Goal: Task Accomplishment & Management: Manage account settings

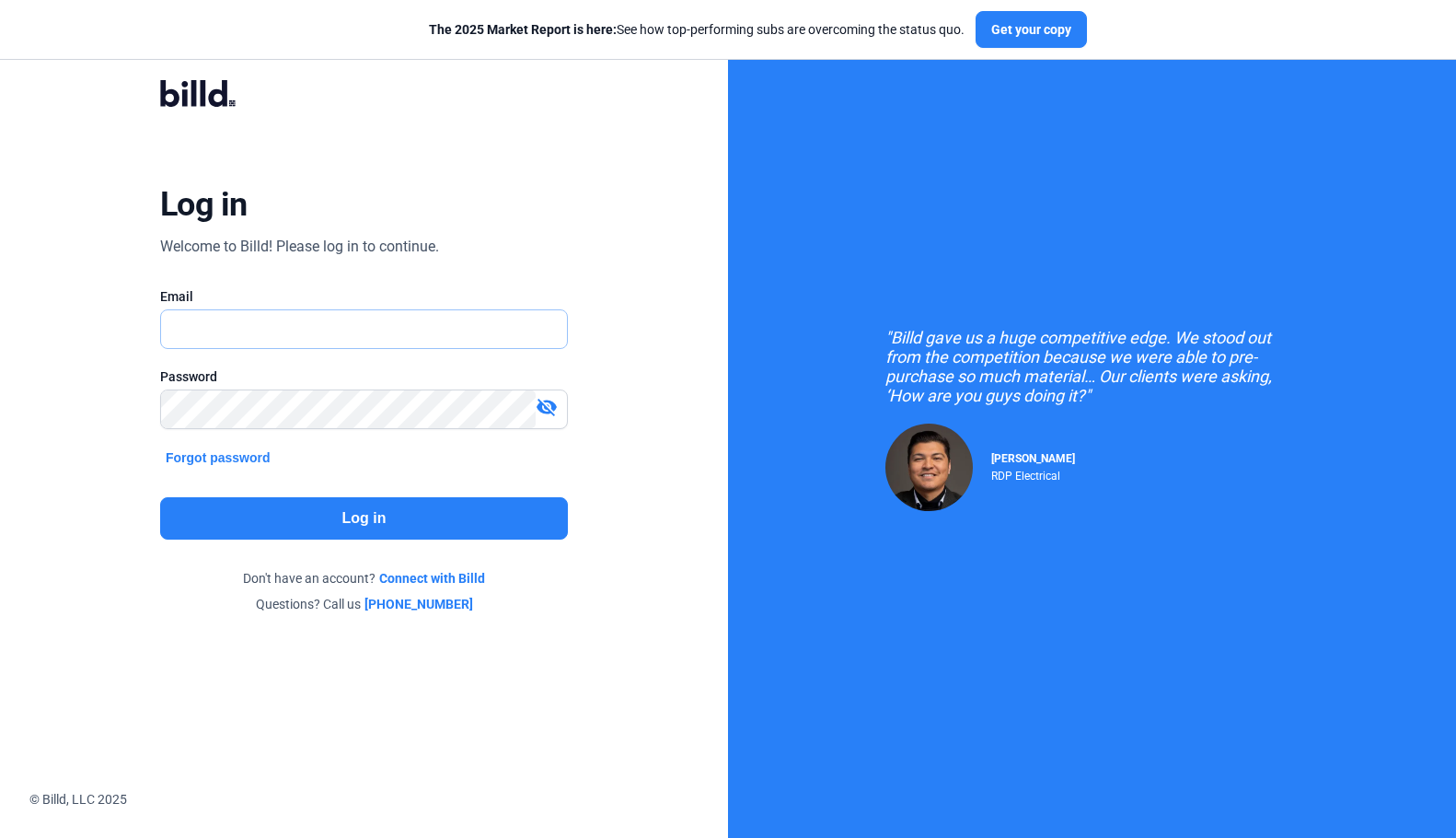
type input "[DOMAIN_NAME][EMAIL_ADDRESS][DOMAIN_NAME]"
click at [466, 507] on button "Log in" at bounding box center [363, 519] width 407 height 42
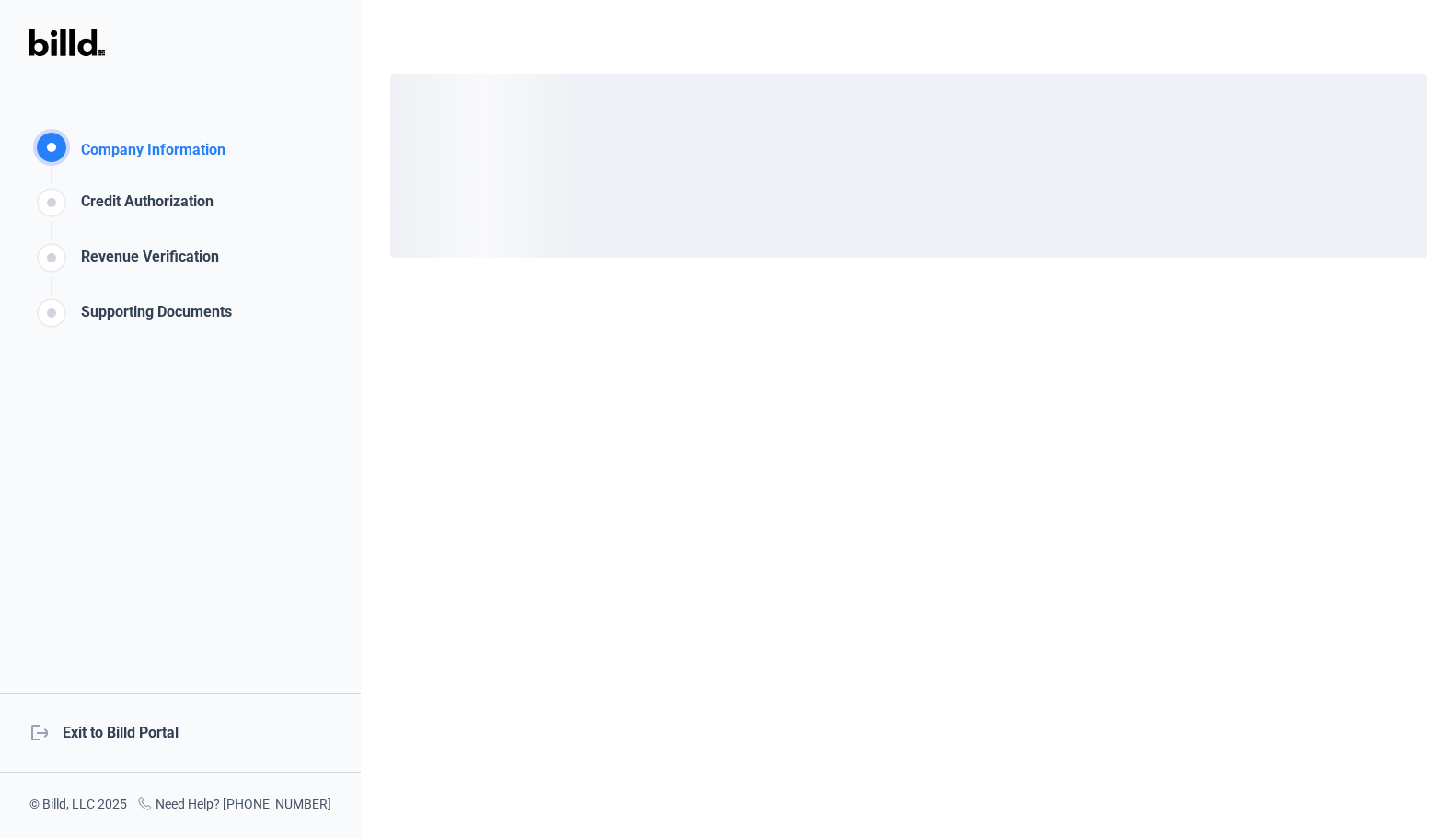
click at [104, 714] on div "logout Exit to Billd Portal" at bounding box center [180, 733] width 360 height 80
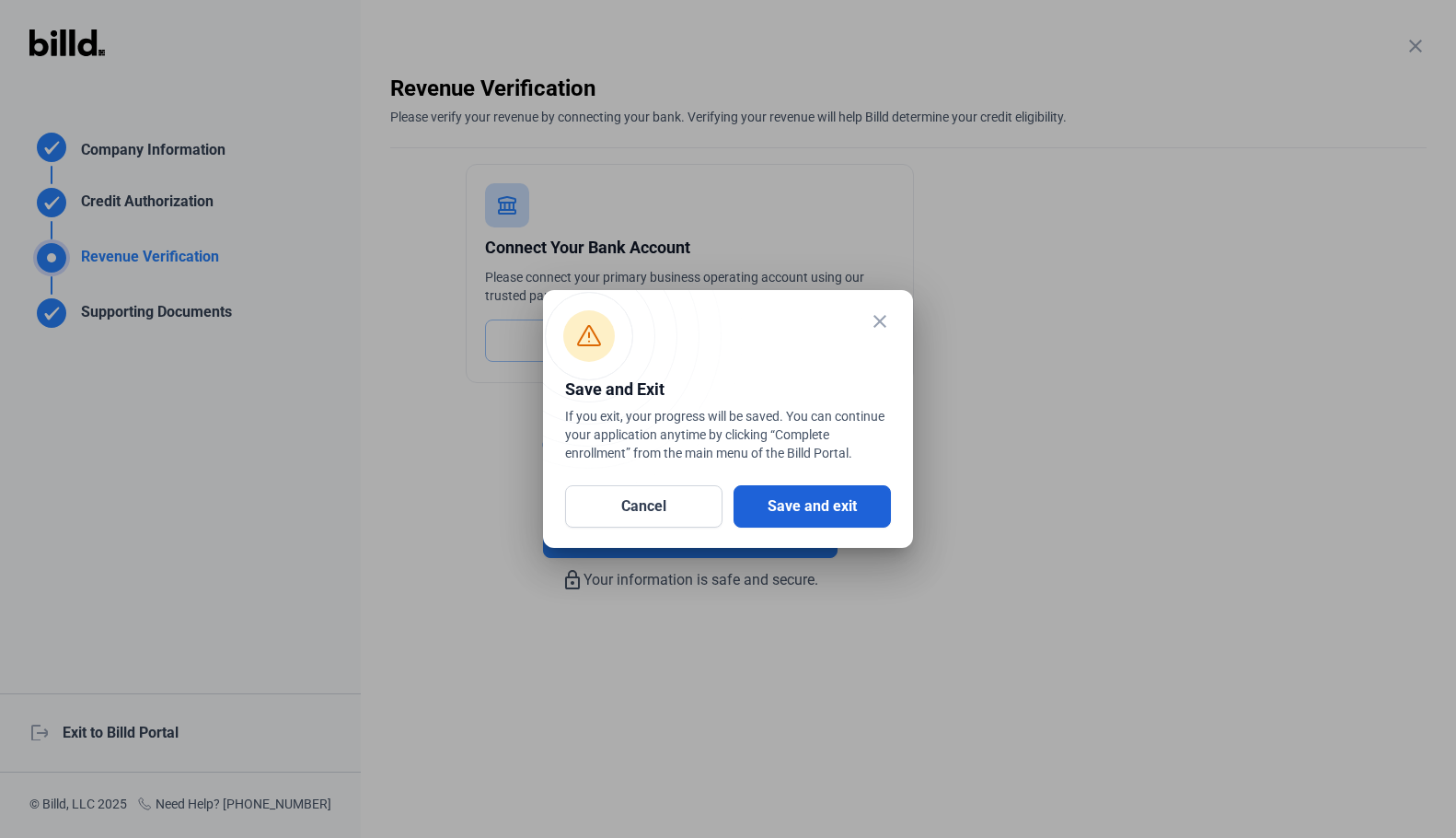
click at [809, 486] on button "Save and exit" at bounding box center [812, 506] width 157 height 42
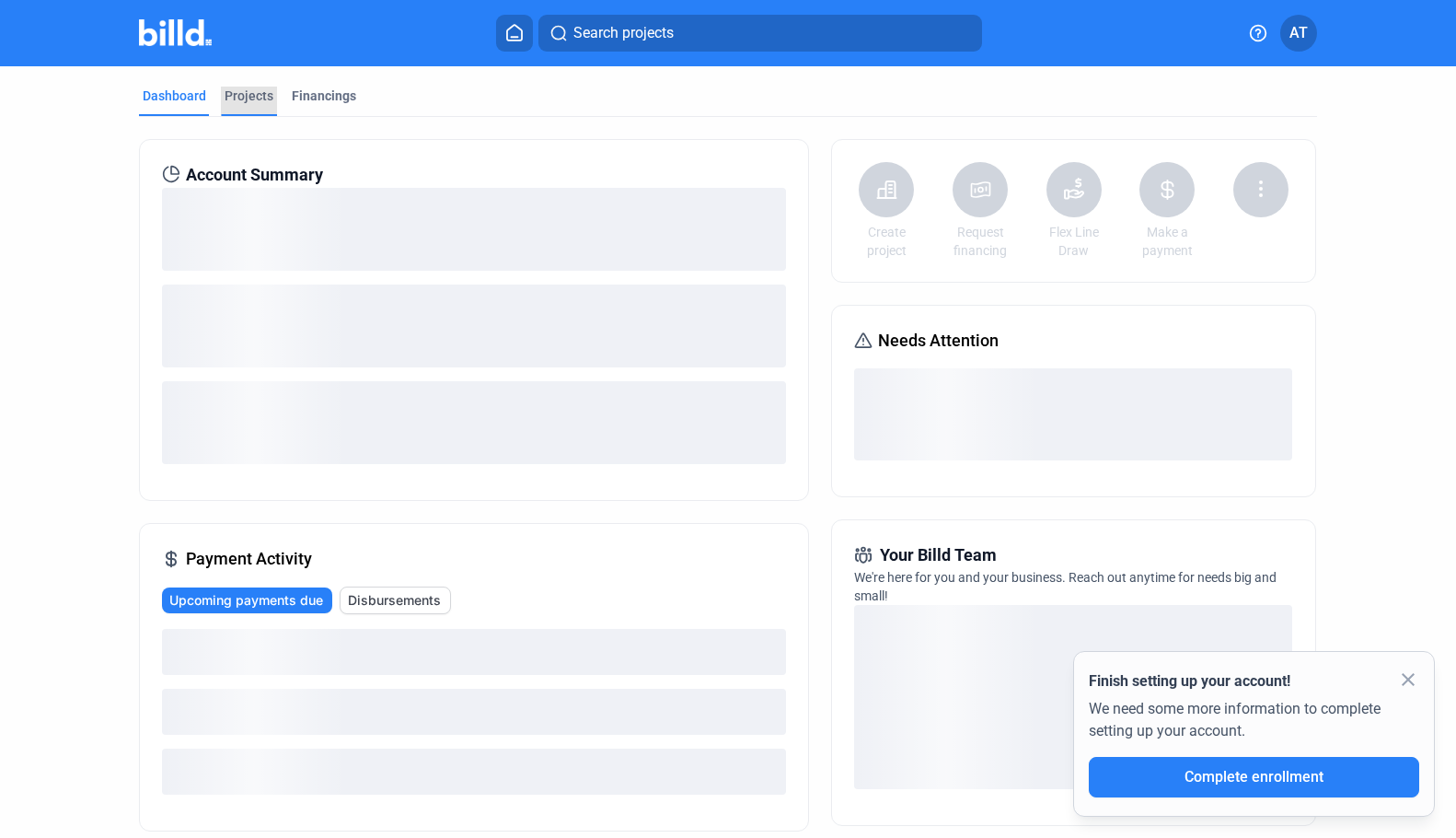
click at [245, 100] on div "Projects" at bounding box center [248, 95] width 49 height 18
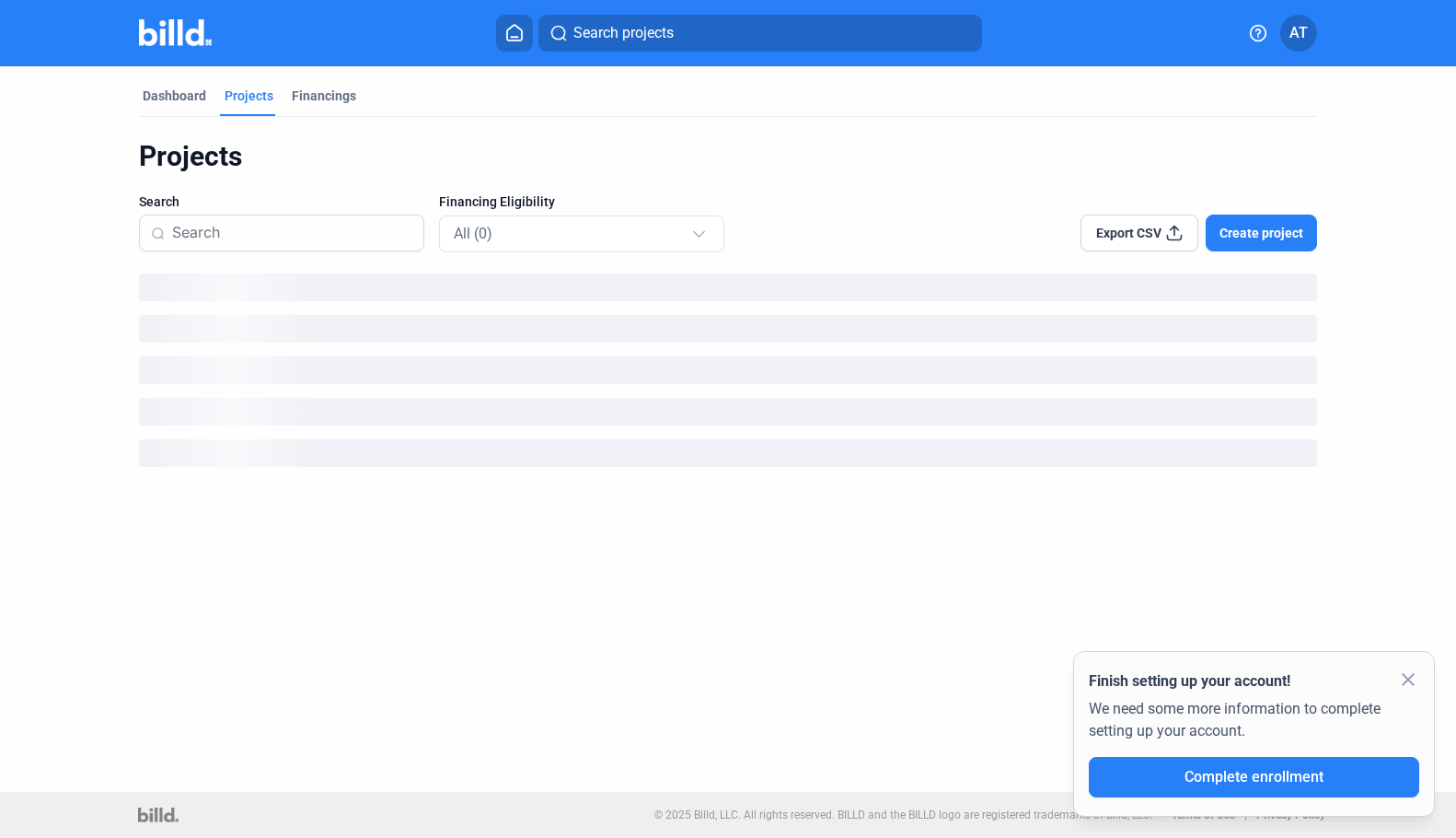
click at [1410, 672] on mat-icon "close" at bounding box center [1408, 679] width 22 height 22
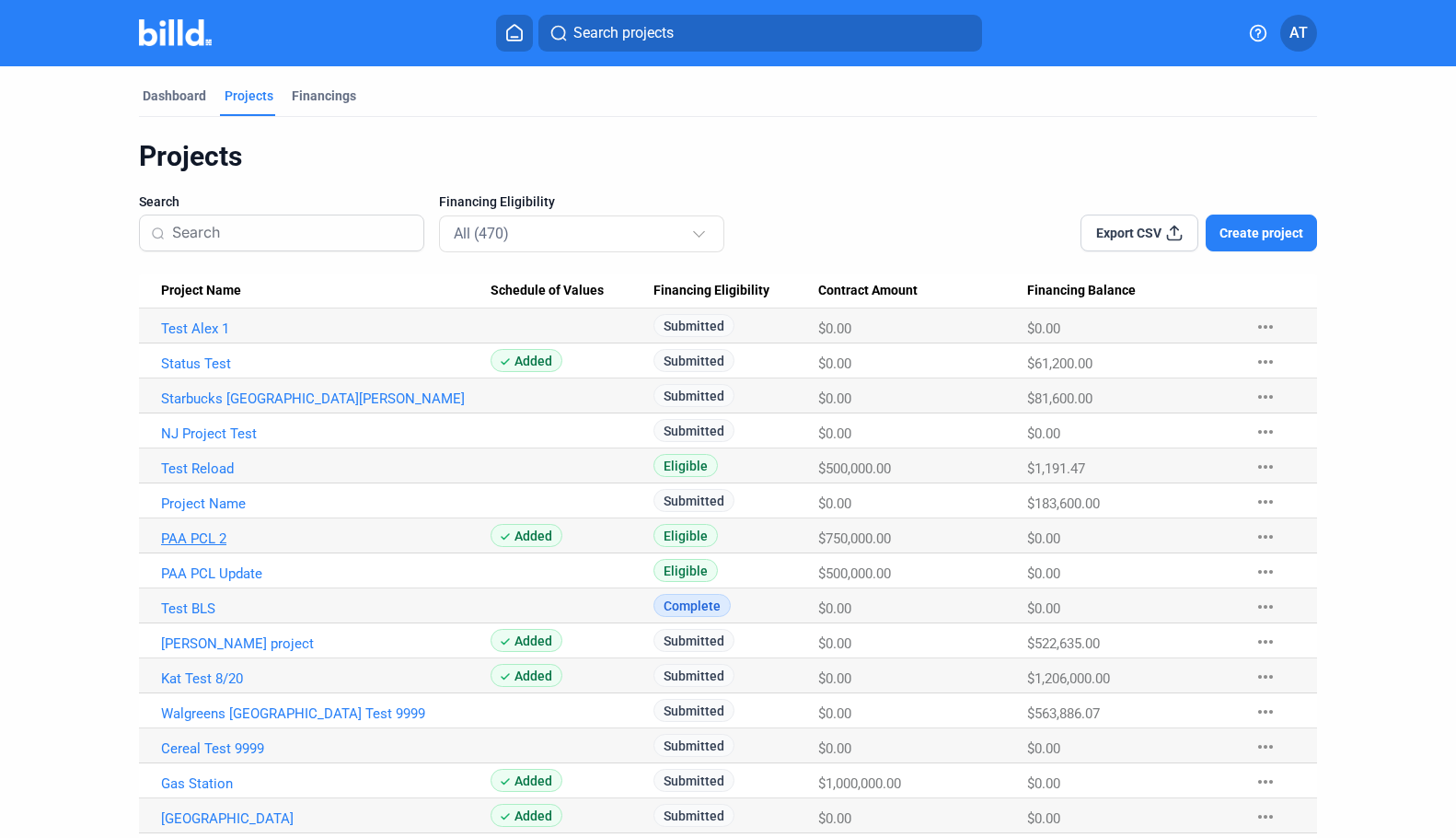
click at [274, 544] on link "PAA PCL 2" at bounding box center [326, 538] width 330 height 16
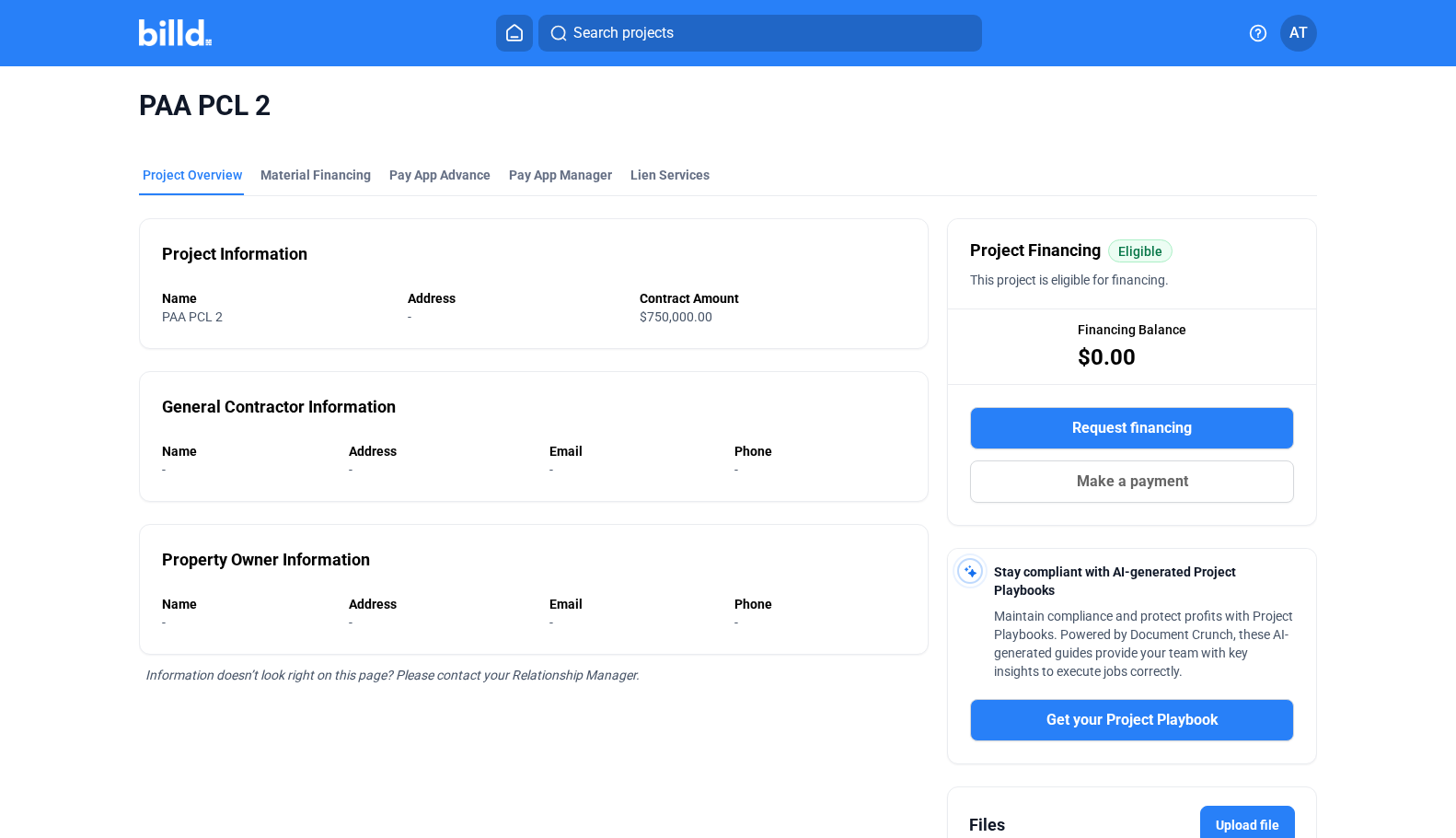
click at [671, 131] on div "PAA PCL 2" at bounding box center [728, 105] width 1178 height 80
click at [678, 181] on div "Lien Services" at bounding box center [670, 175] width 80 height 18
click at [525, 34] on home-icon at bounding box center [514, 33] width 22 height 17
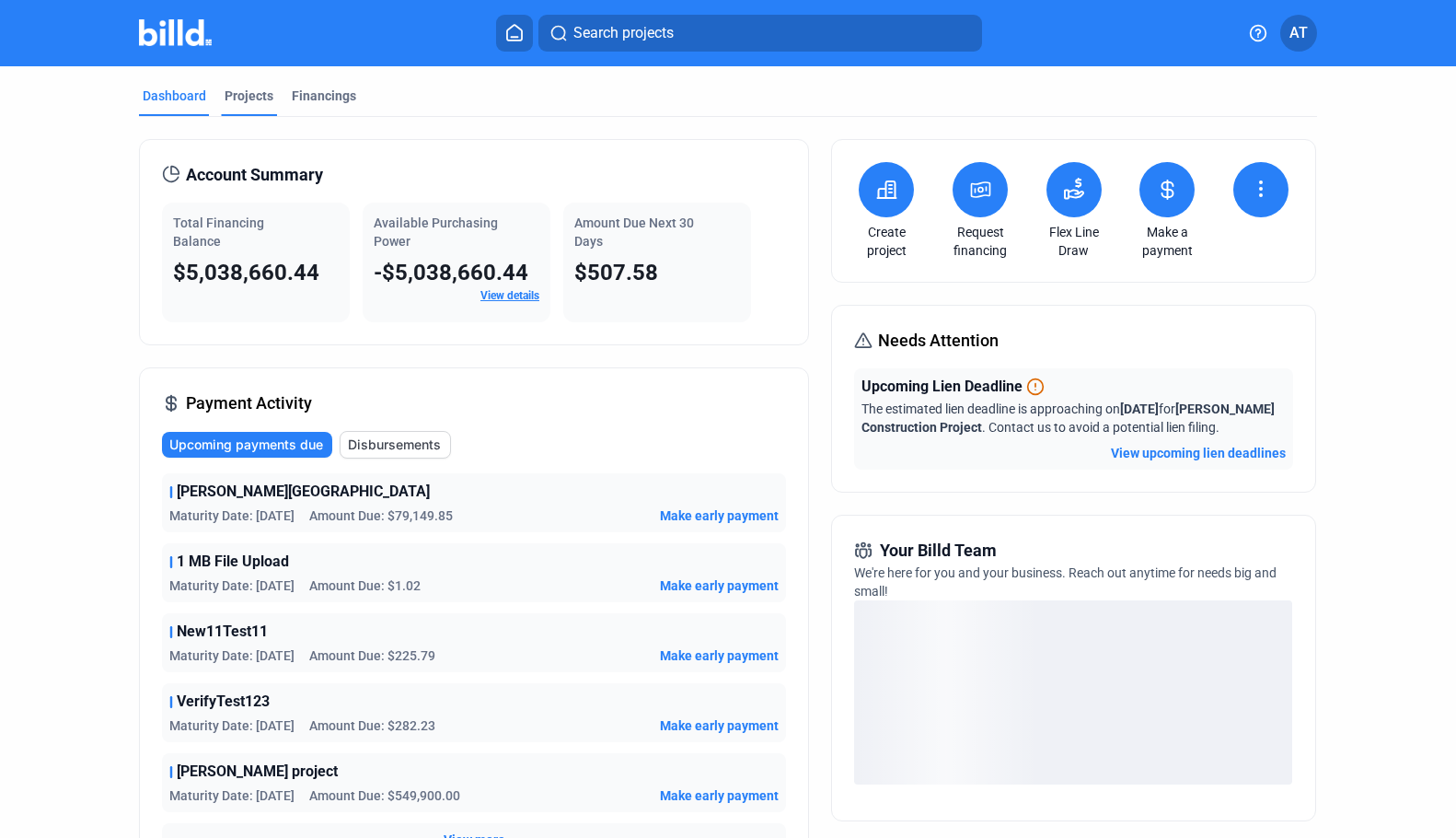
click at [262, 99] on div "Projects" at bounding box center [248, 95] width 49 height 18
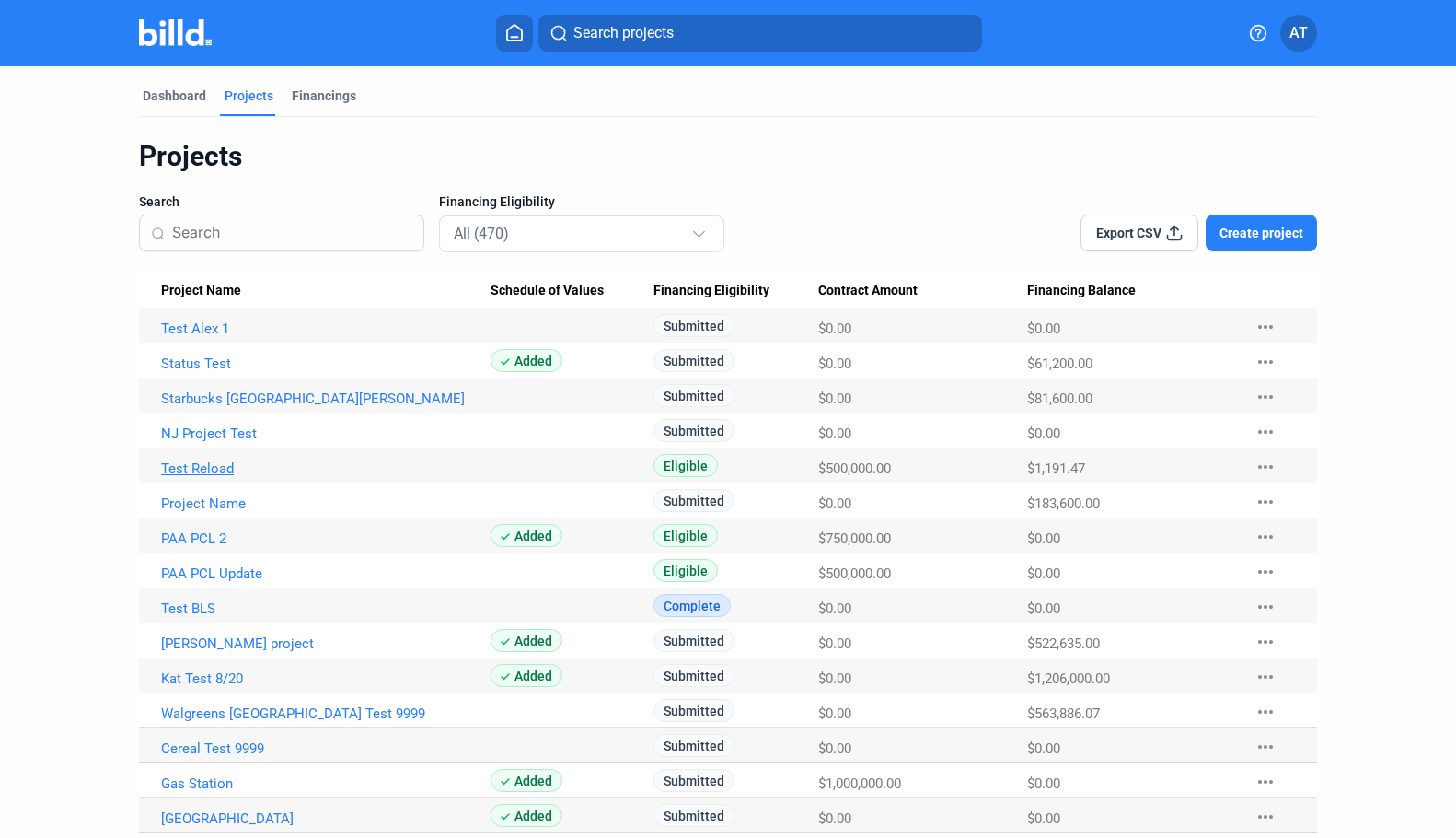
click at [200, 468] on link "Test Reload" at bounding box center [326, 468] width 330 height 16
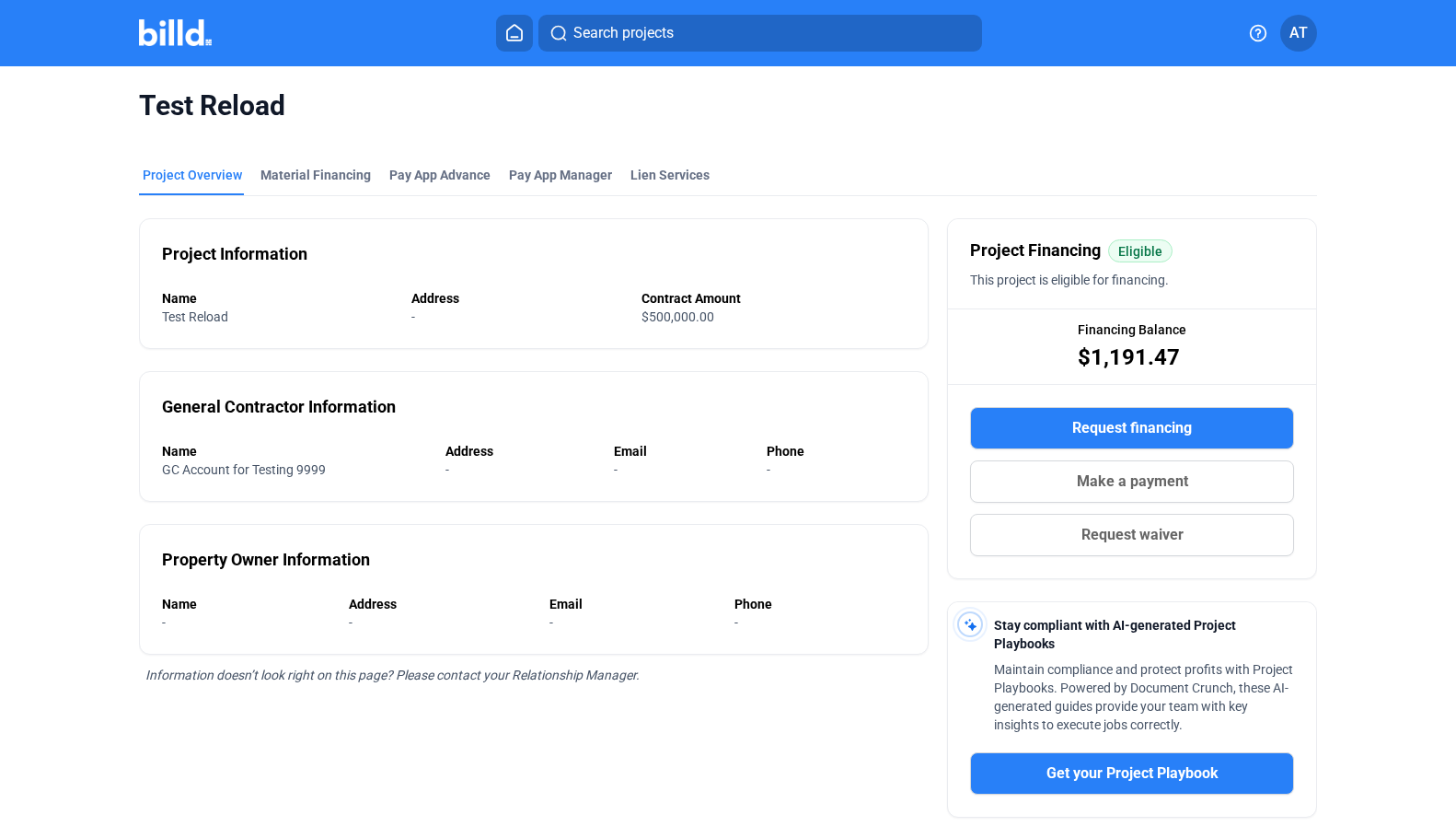
click at [661, 164] on mat-tab-group "Project Overview Material Financing Pay App Advance Pay App Manager Lien Servic…" at bounding box center [728, 586] width 1178 height 880
click at [659, 171] on div "Lien Services" at bounding box center [670, 175] width 80 height 18
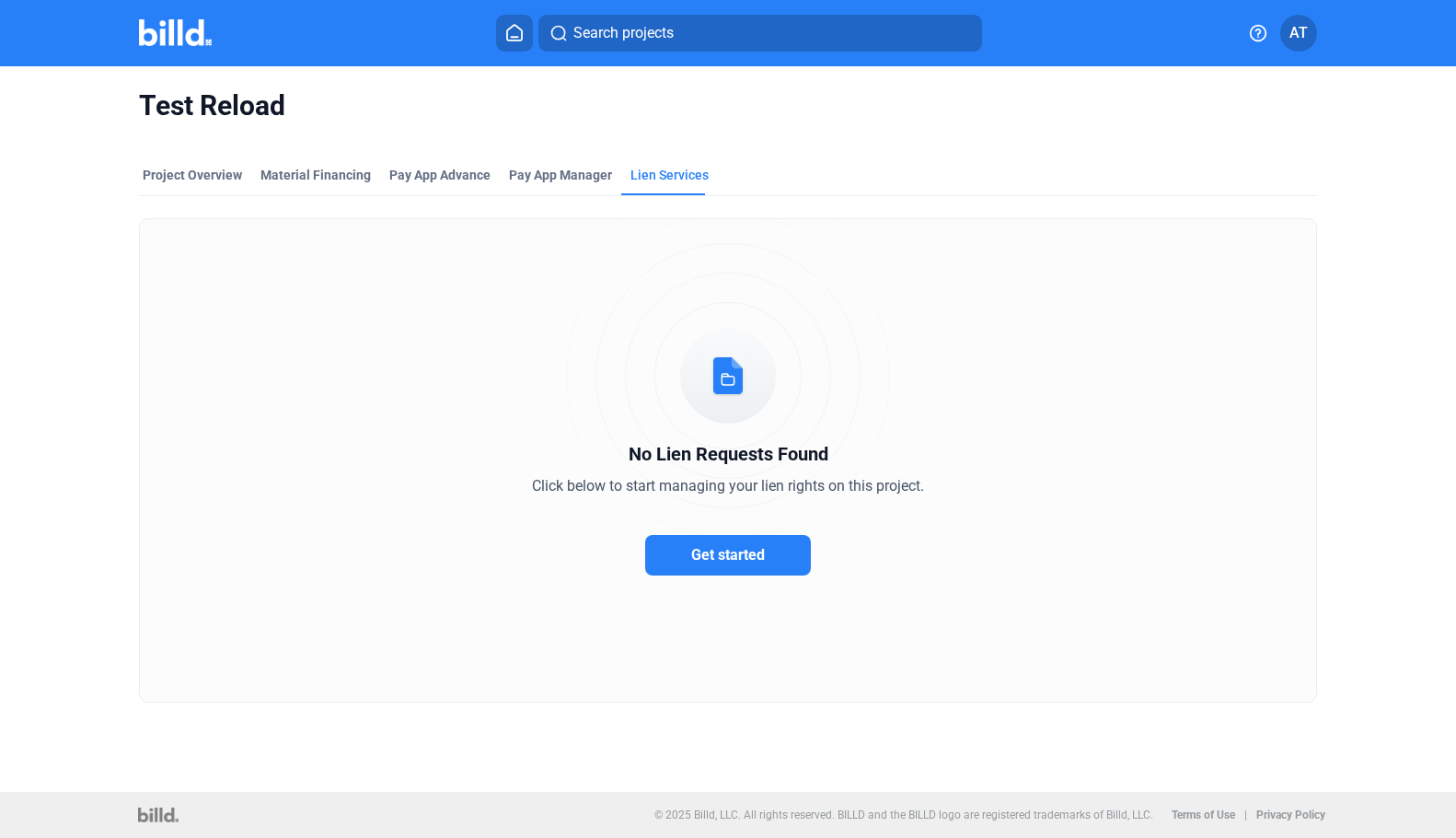
click at [703, 540] on button "Get started" at bounding box center [728, 555] width 166 height 40
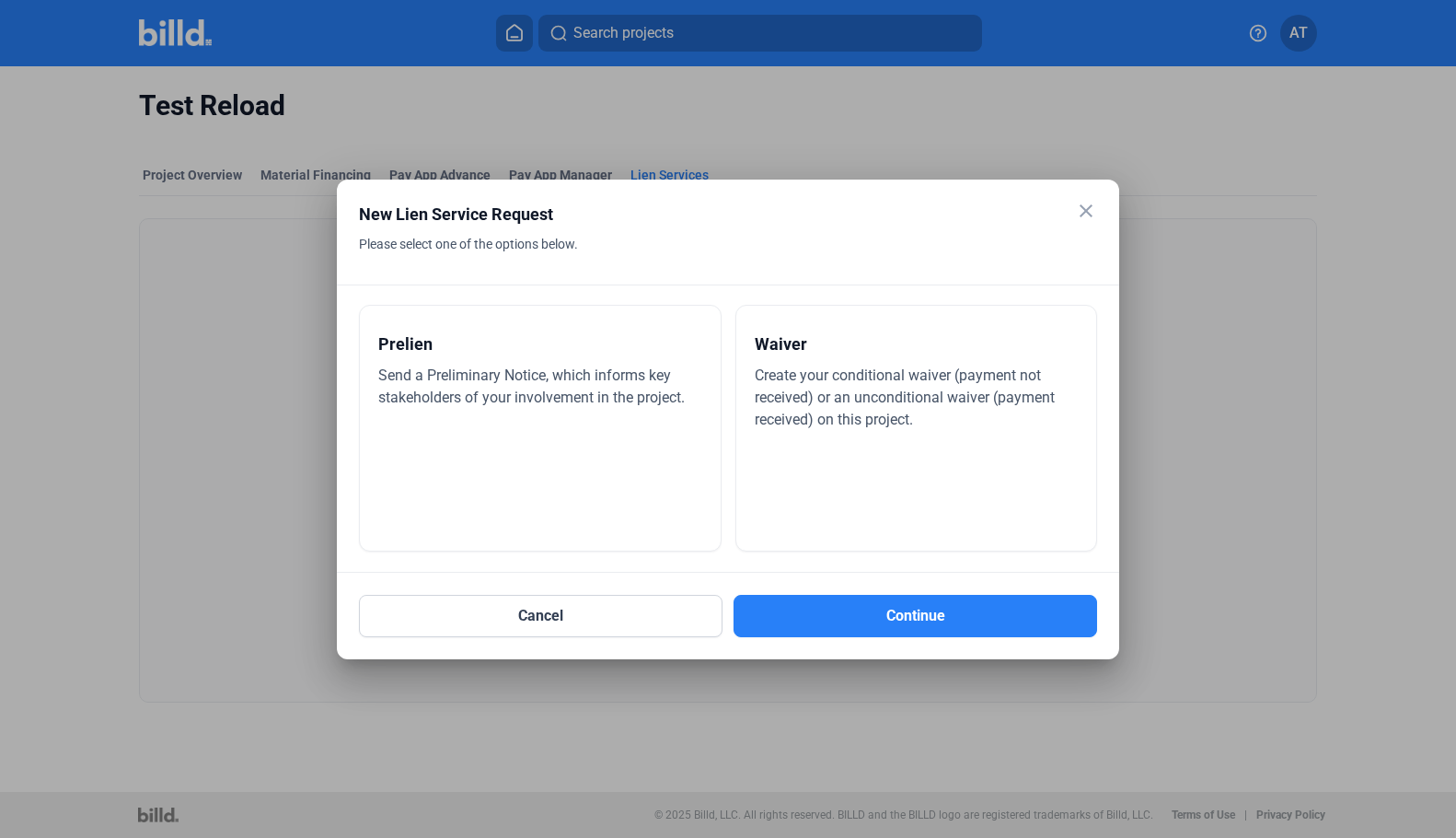
click at [604, 361] on div "Prelien" at bounding box center [541, 344] width 324 height 40
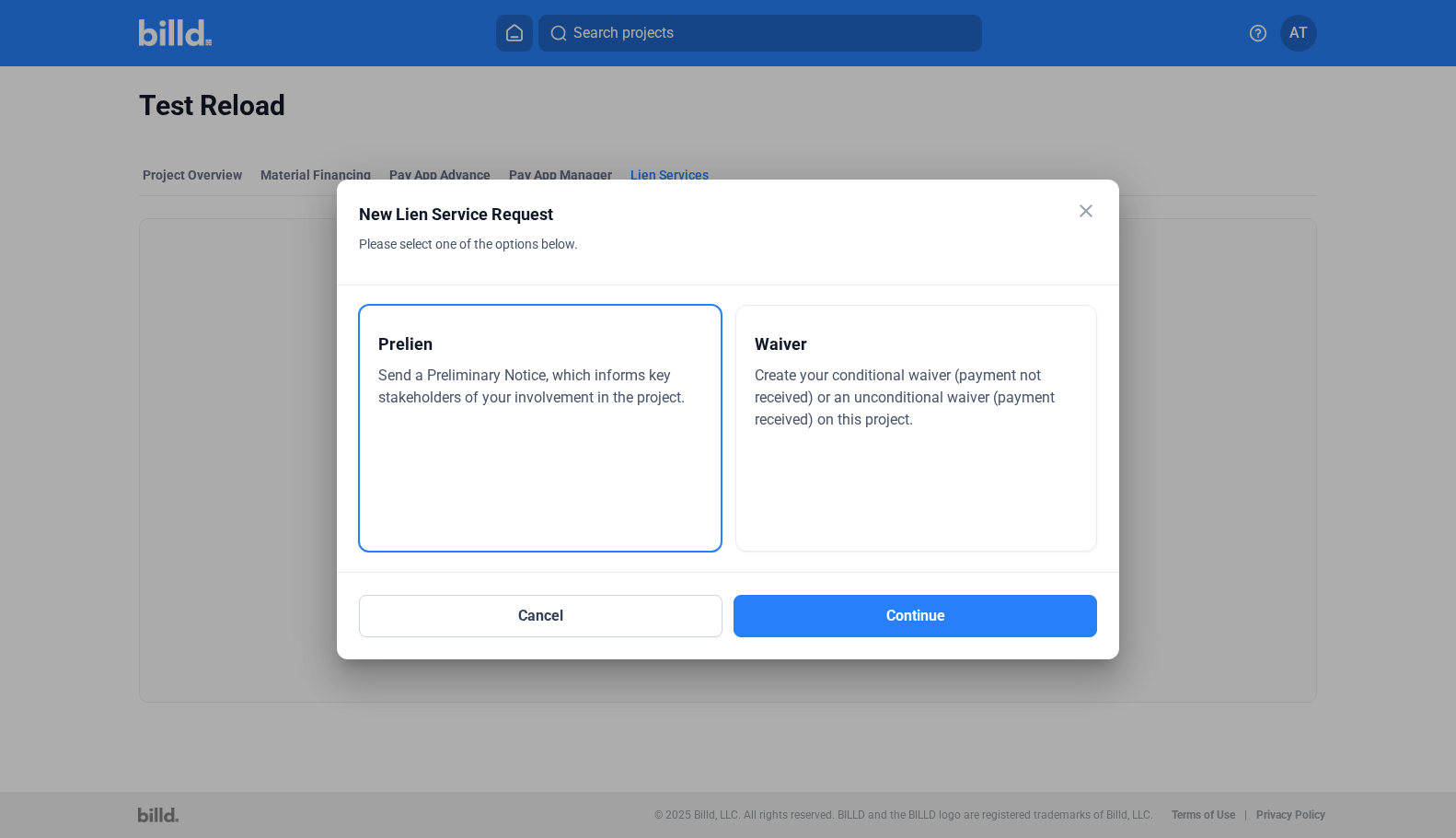
click at [1088, 221] on div "close" at bounding box center [1086, 212] width 22 height 26
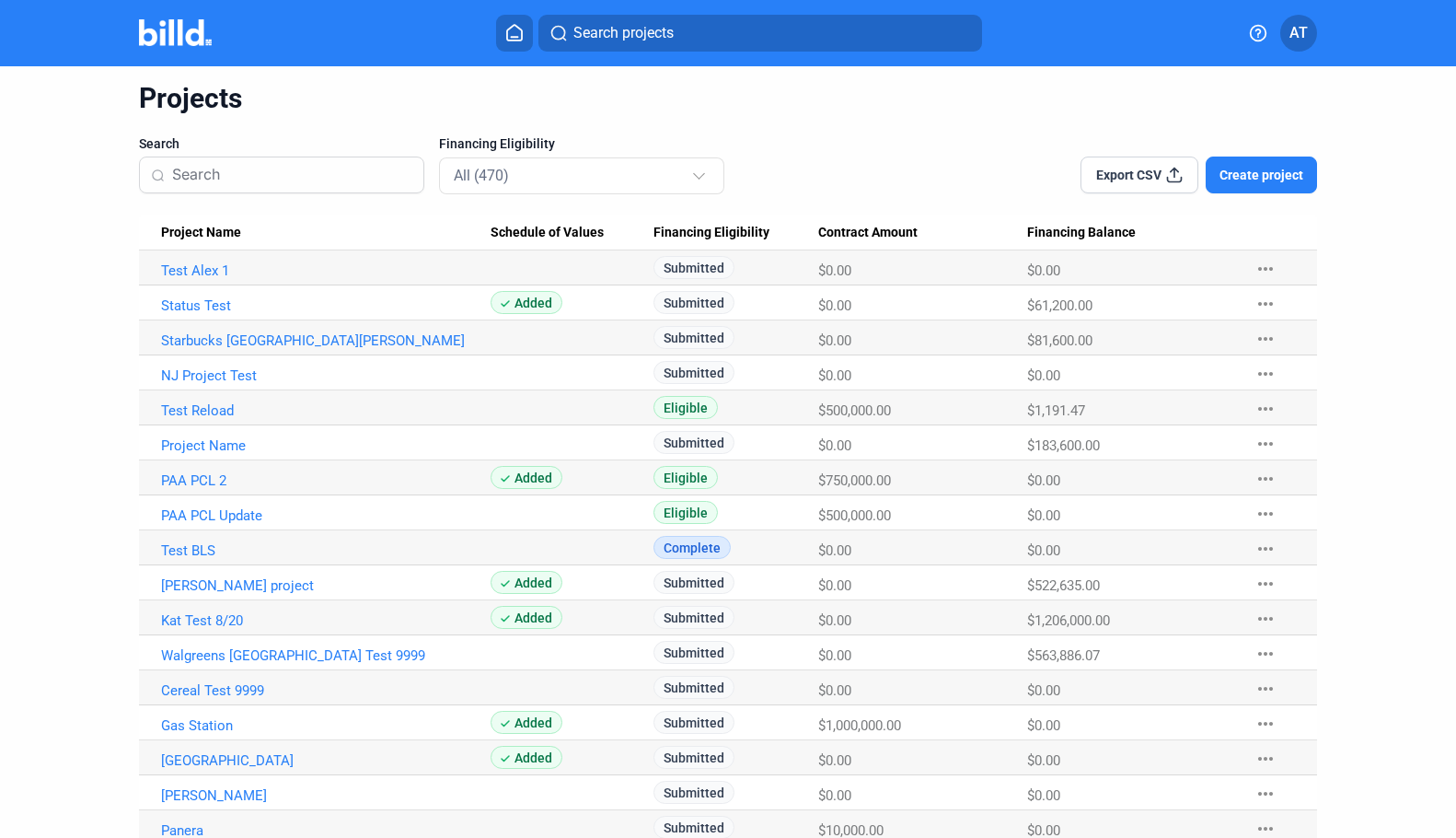
scroll to position [184, 0]
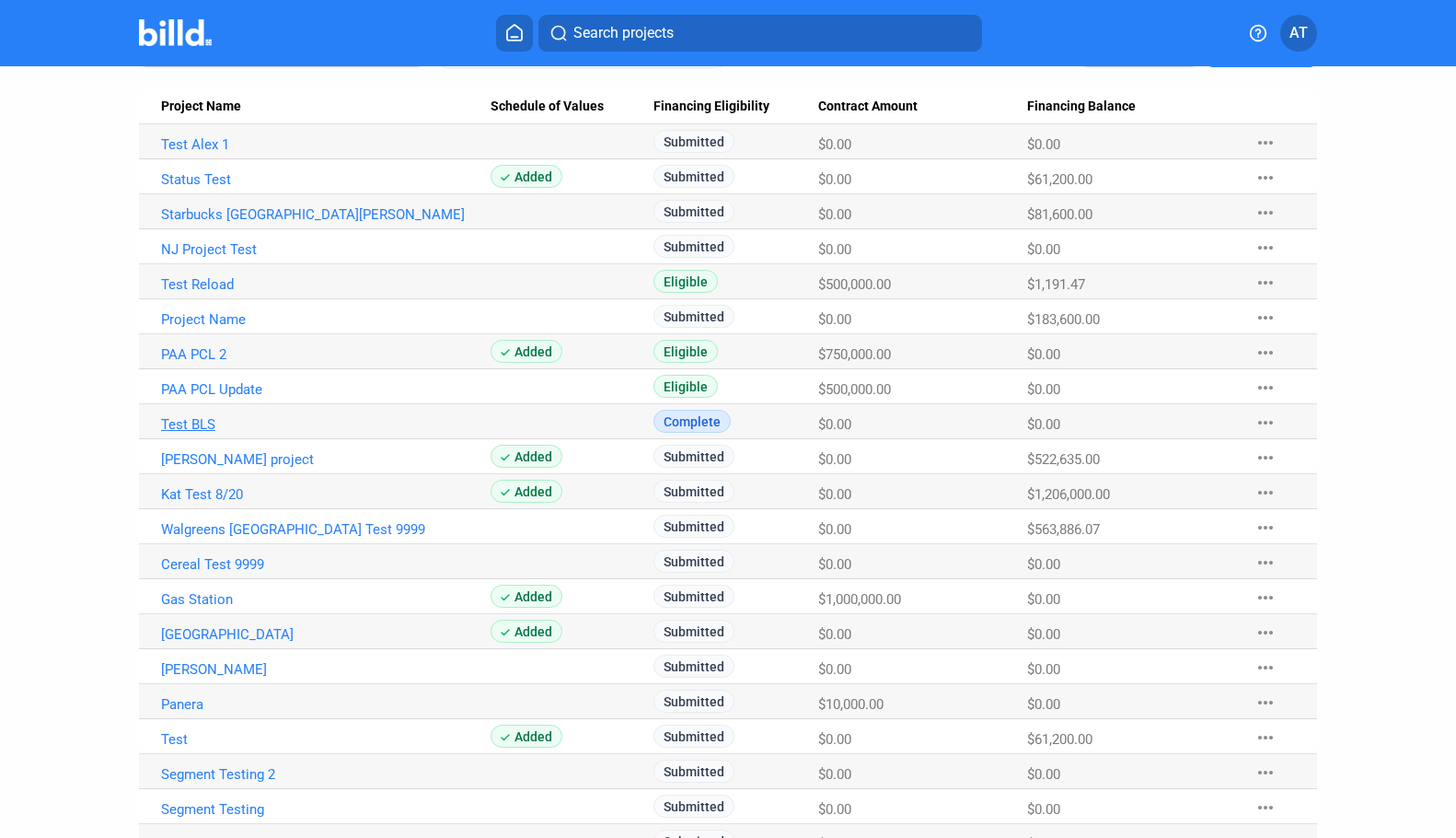
click at [183, 417] on link "Test BLS" at bounding box center [326, 424] width 330 height 16
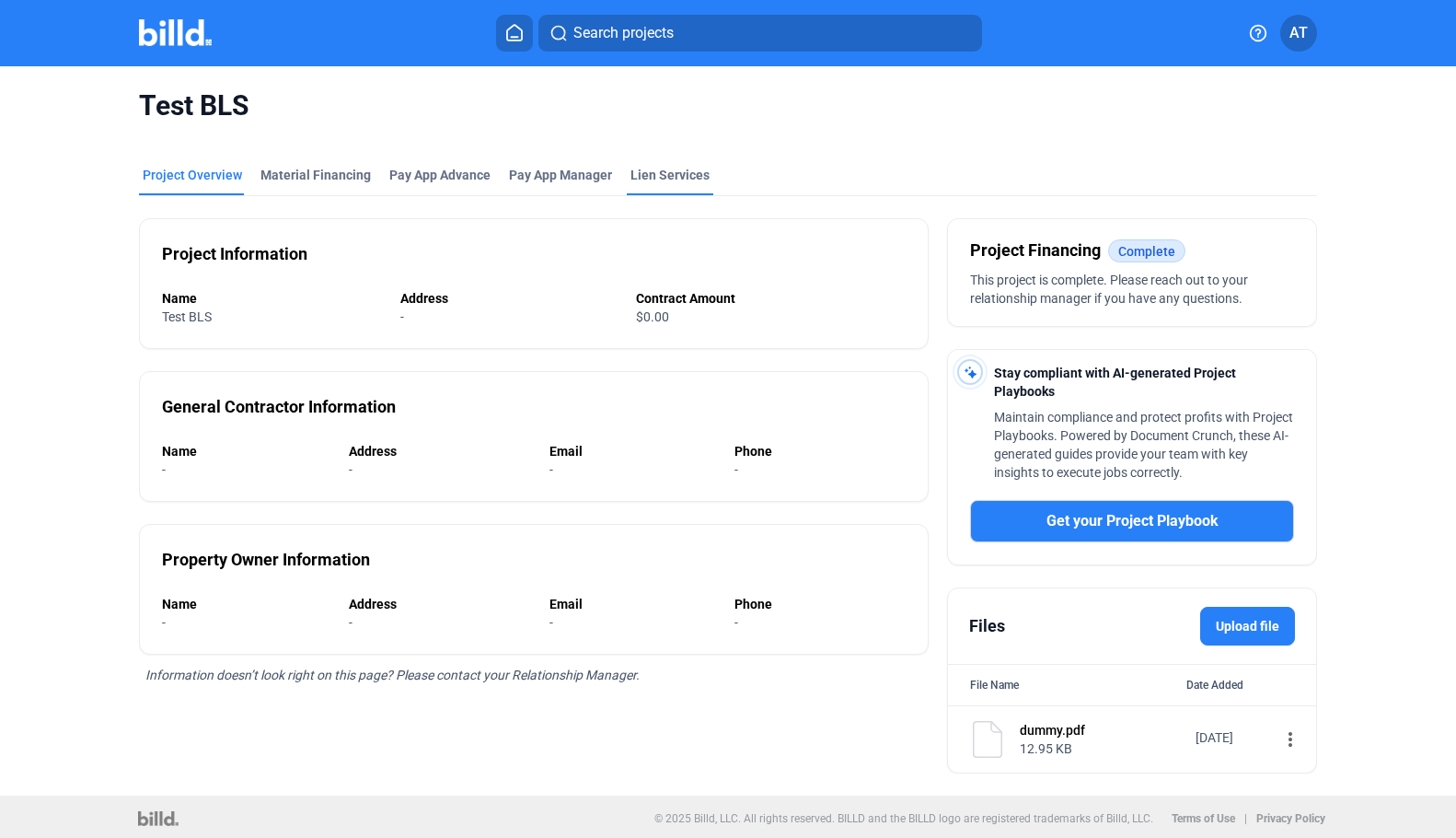
click at [636, 183] on div "Lien Services" at bounding box center [670, 175] width 80 height 18
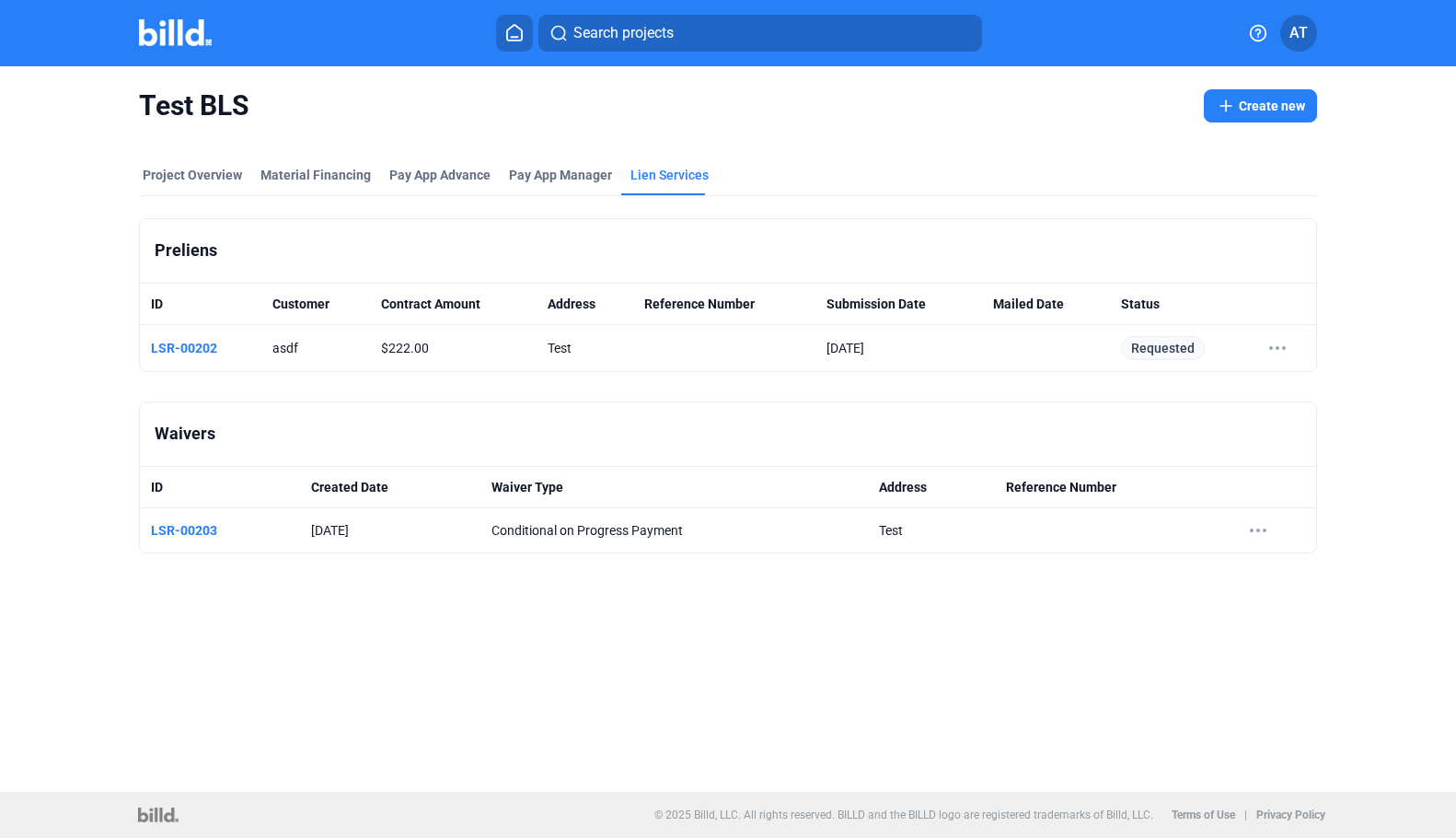
click at [704, 351] on td at bounding box center [725, 348] width 182 height 47
drag, startPoint x: 642, startPoint y: 300, endPoint x: 703, endPoint y: 361, distance: 86.3
click at [741, 384] on div "Preliens ID LSR-00202 ID Customer Contract Amount Address Reference Number Subm…" at bounding box center [728, 386] width 1178 height 336
click at [707, 346] on td at bounding box center [725, 348] width 182 height 47
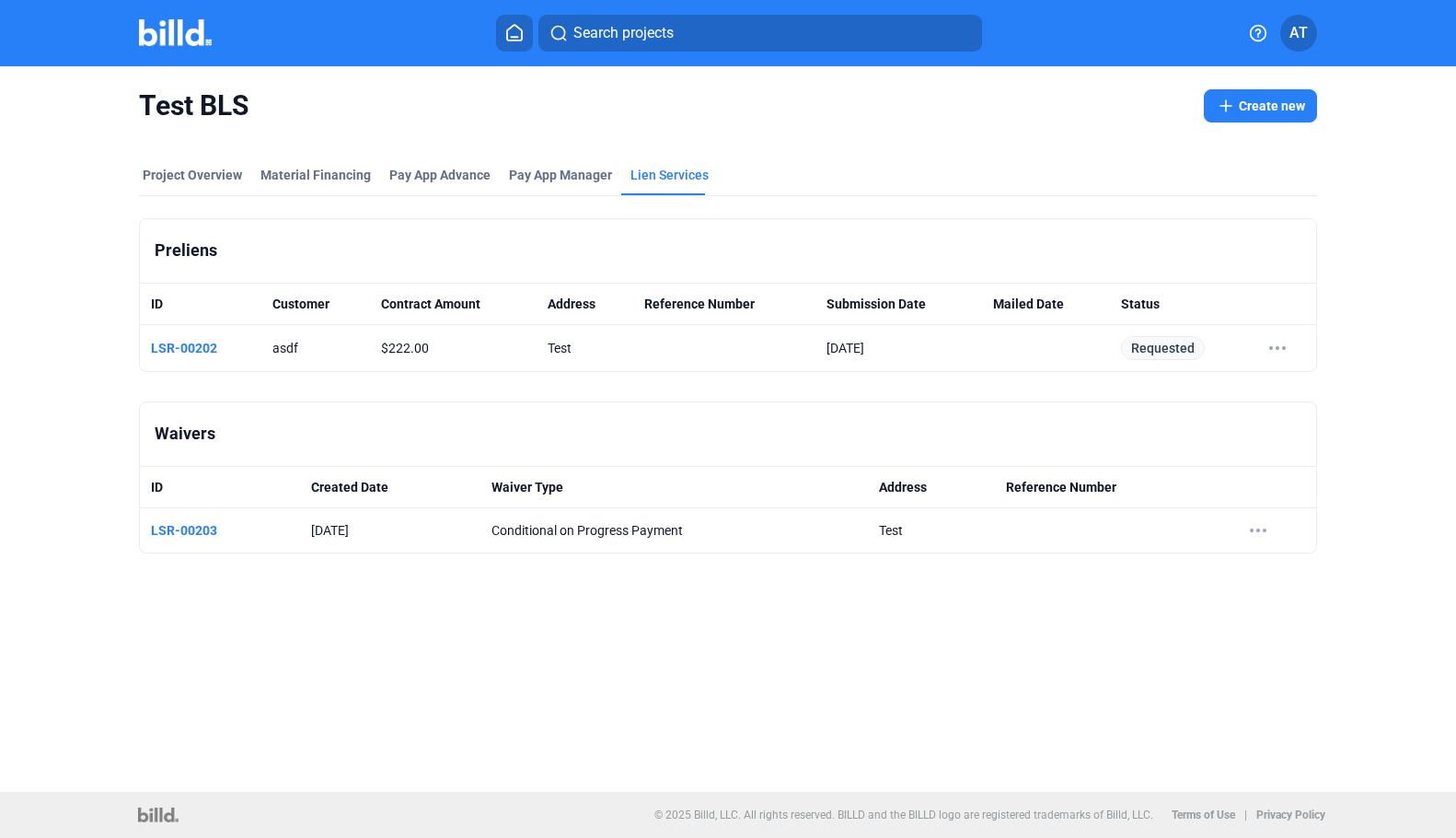
click at [688, 309] on th "Reference Number" at bounding box center [725, 304] width 182 height 41
click at [710, 351] on td at bounding box center [725, 348] width 182 height 47
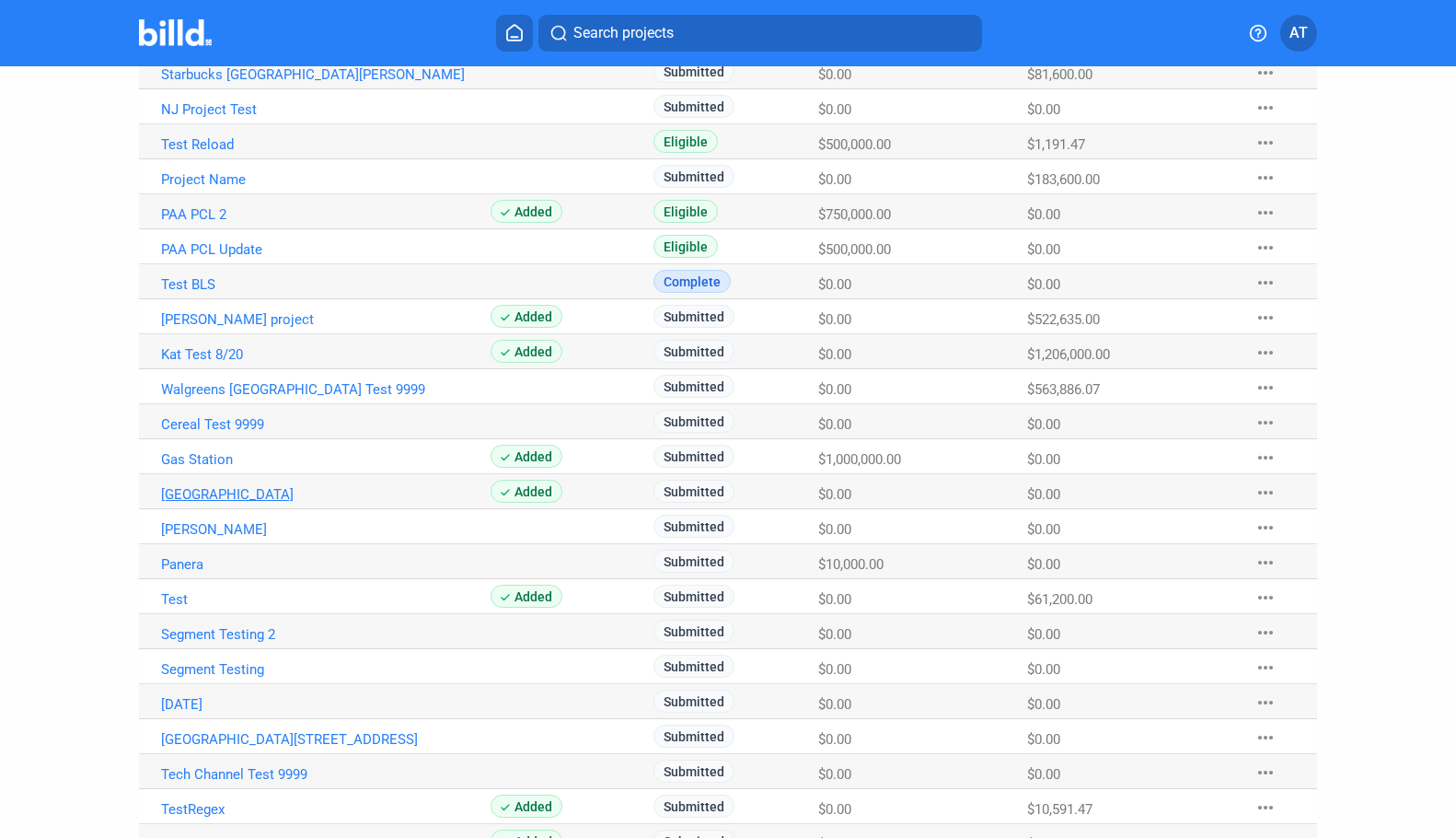
scroll to position [368, 0]
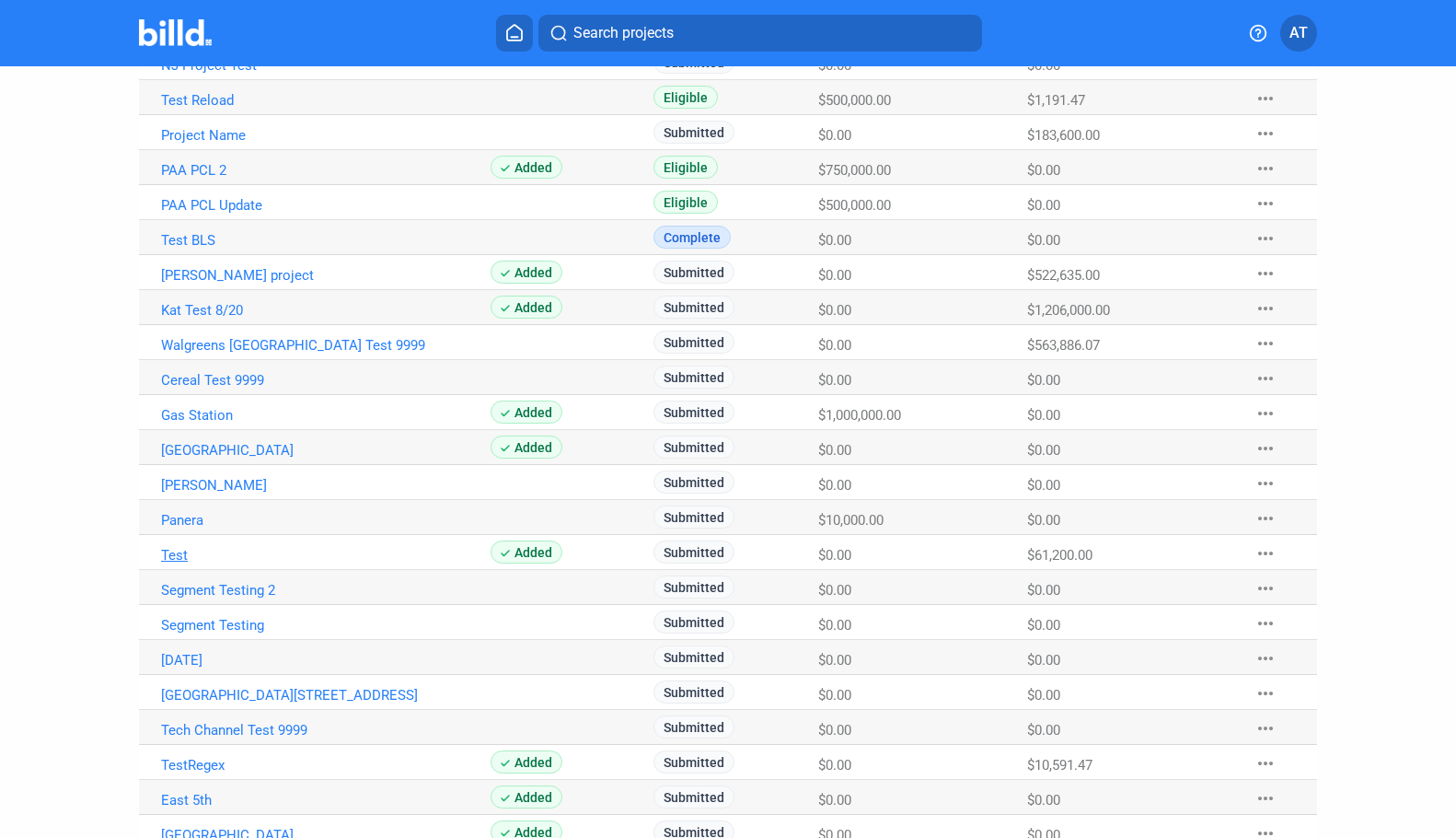
click at [175, 562] on link "Test" at bounding box center [326, 554] width 330 height 16
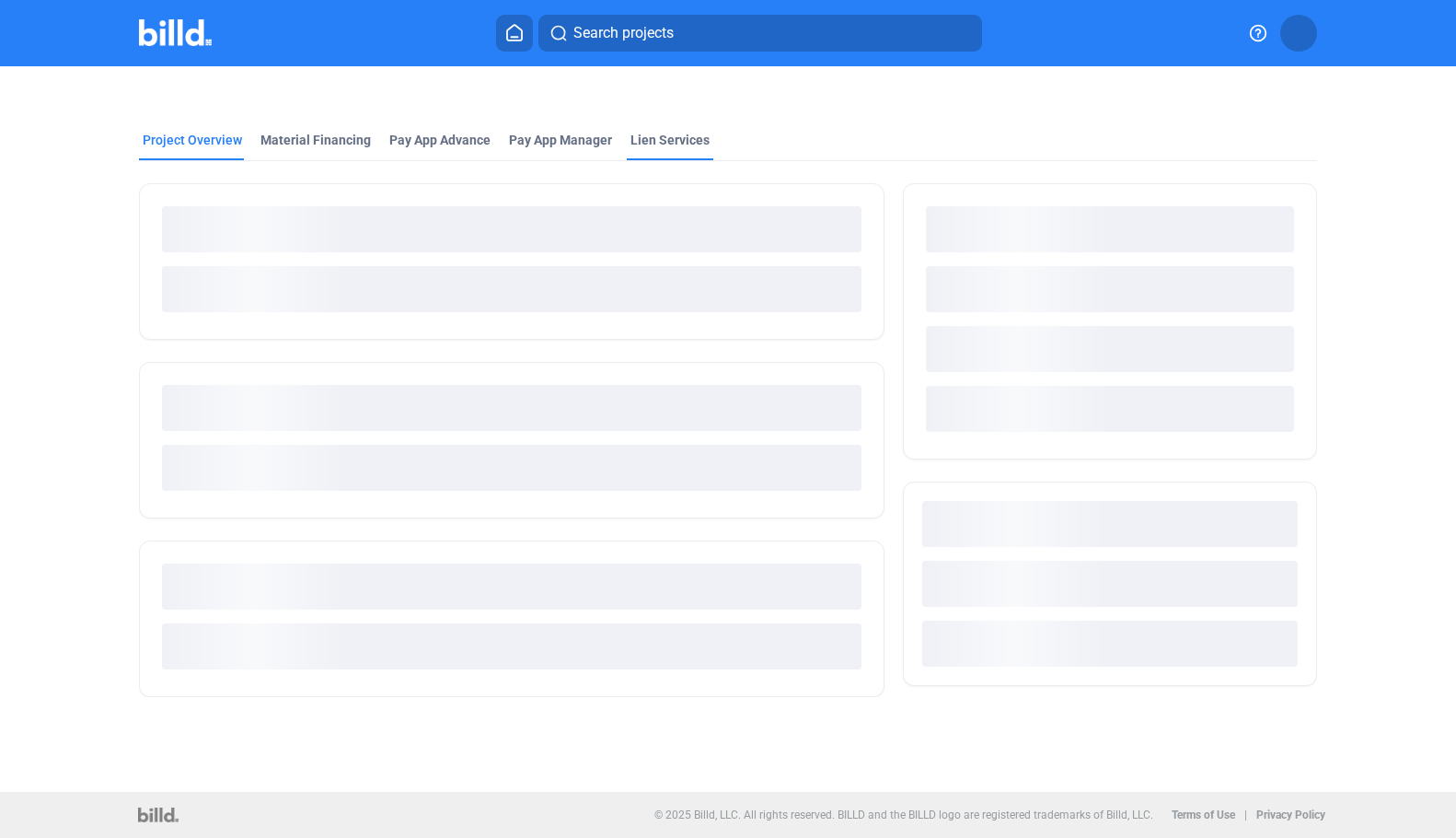
click at [662, 137] on div "Lien Services" at bounding box center [670, 139] width 80 height 18
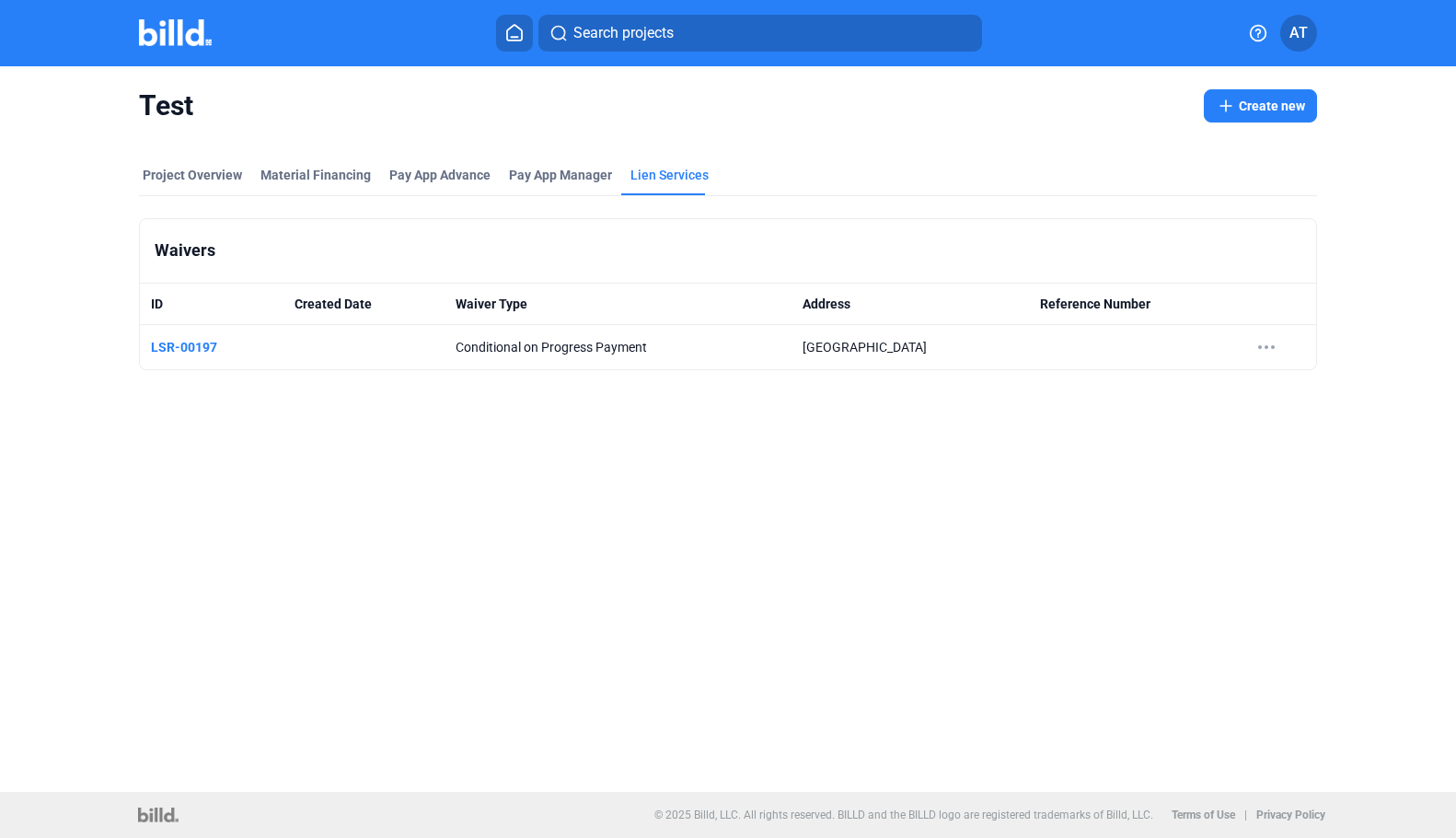
click at [1032, 350] on td at bounding box center [1137, 347] width 216 height 45
